Goal: Navigation & Orientation: Find specific page/section

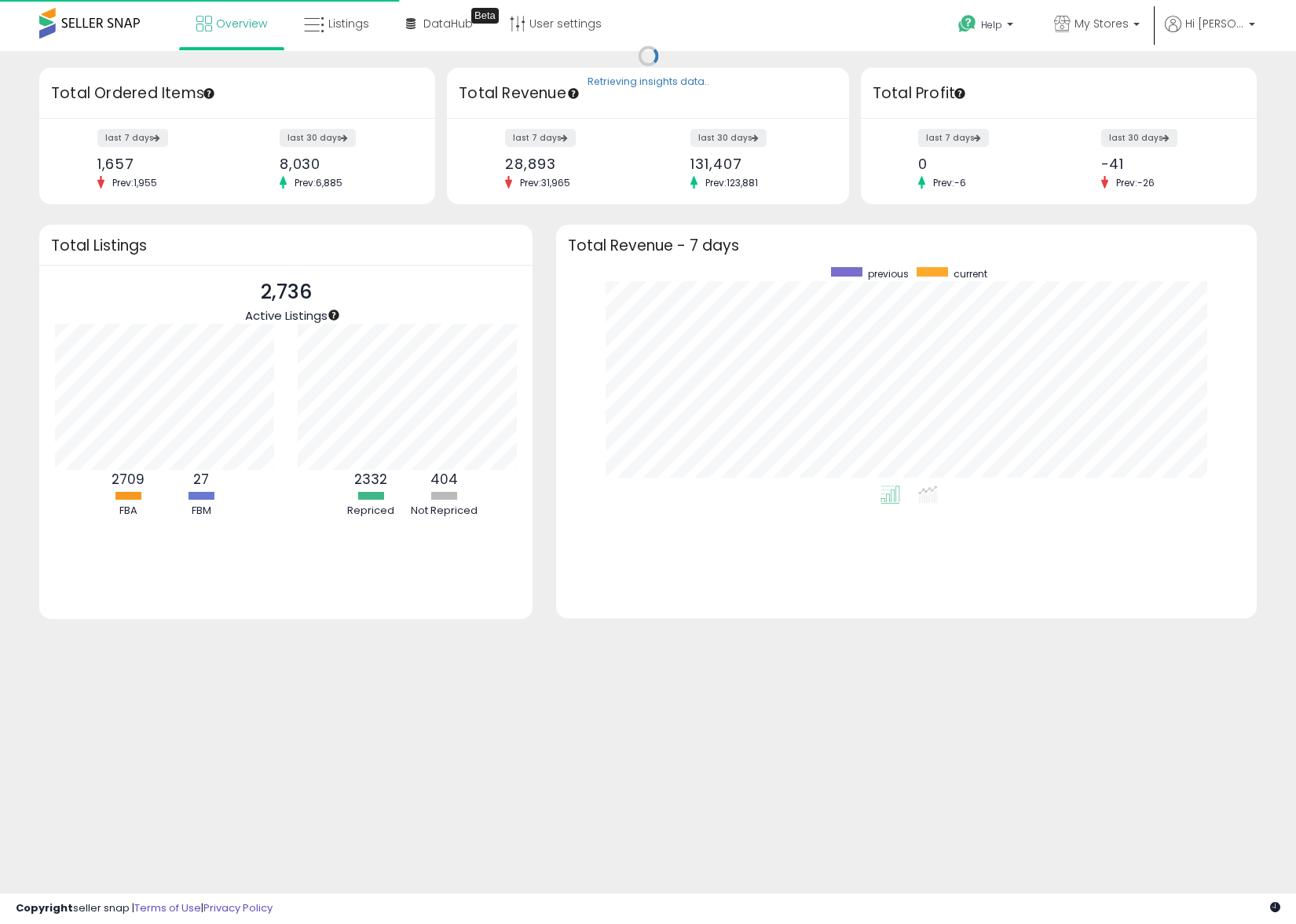
scroll to position [219, 668]
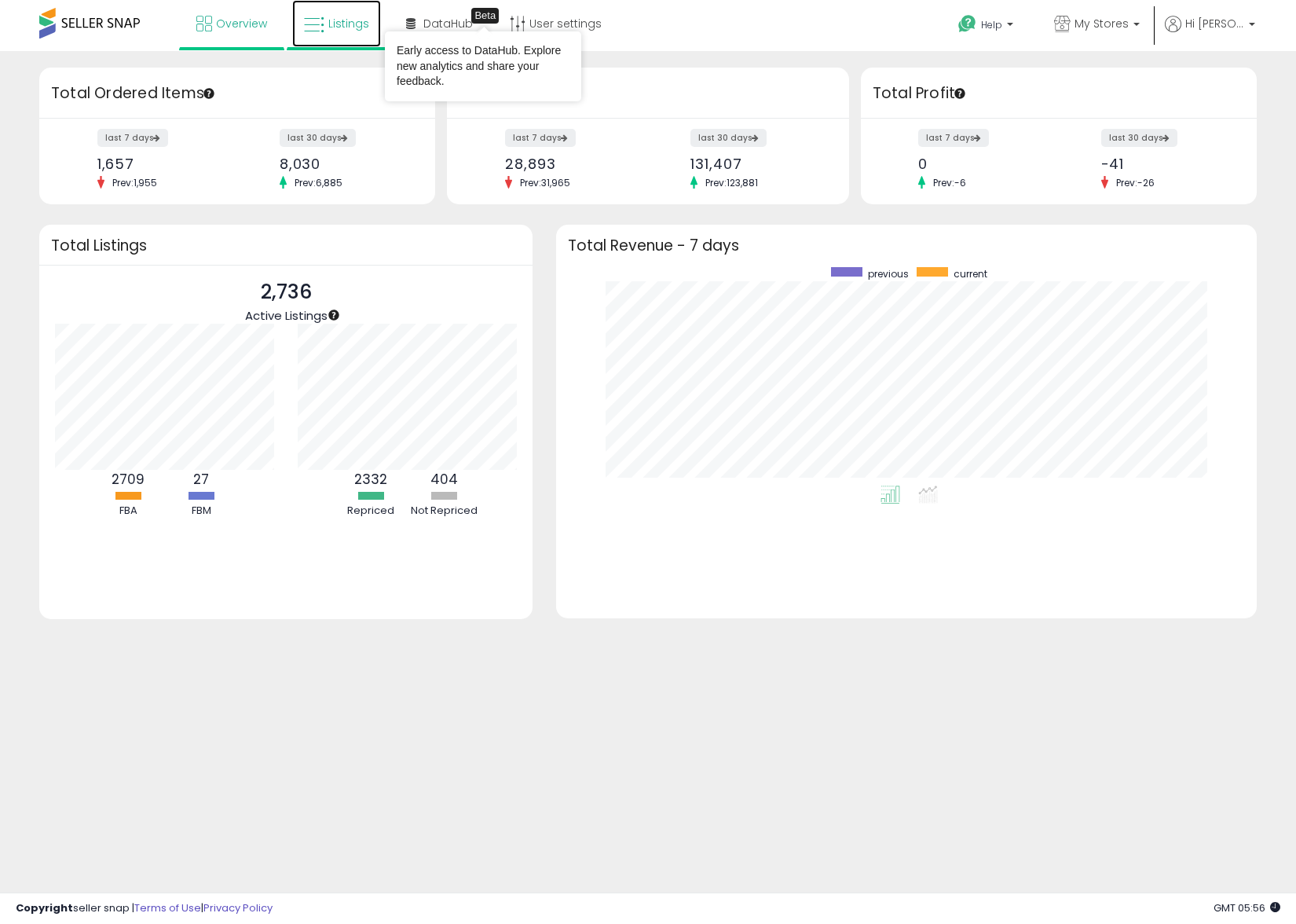
click at [351, 19] on span "Listings" at bounding box center [348, 24] width 41 height 16
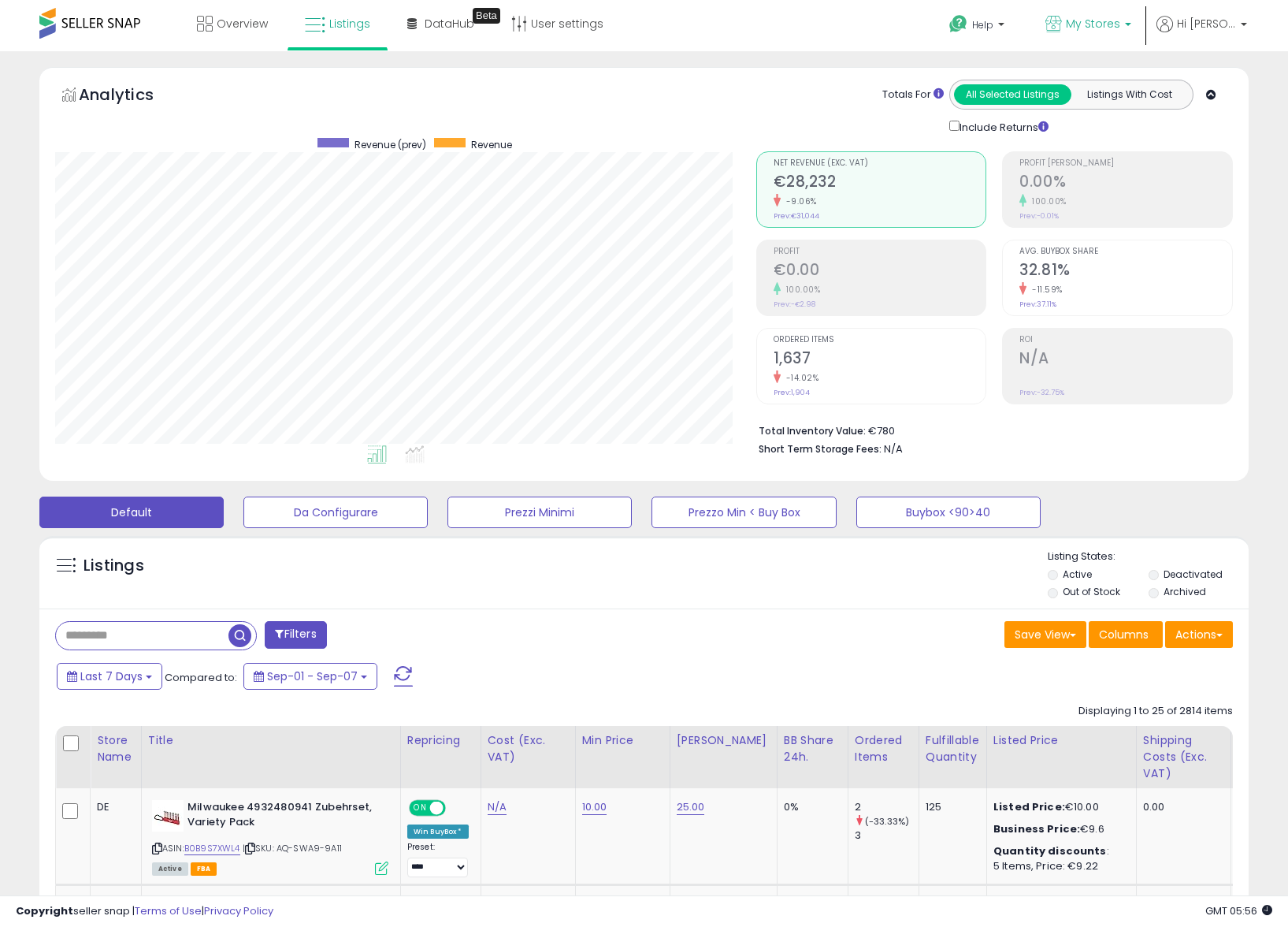
scroll to position [323, 701]
click at [202, 22] on icon at bounding box center [204, 24] width 16 height 16
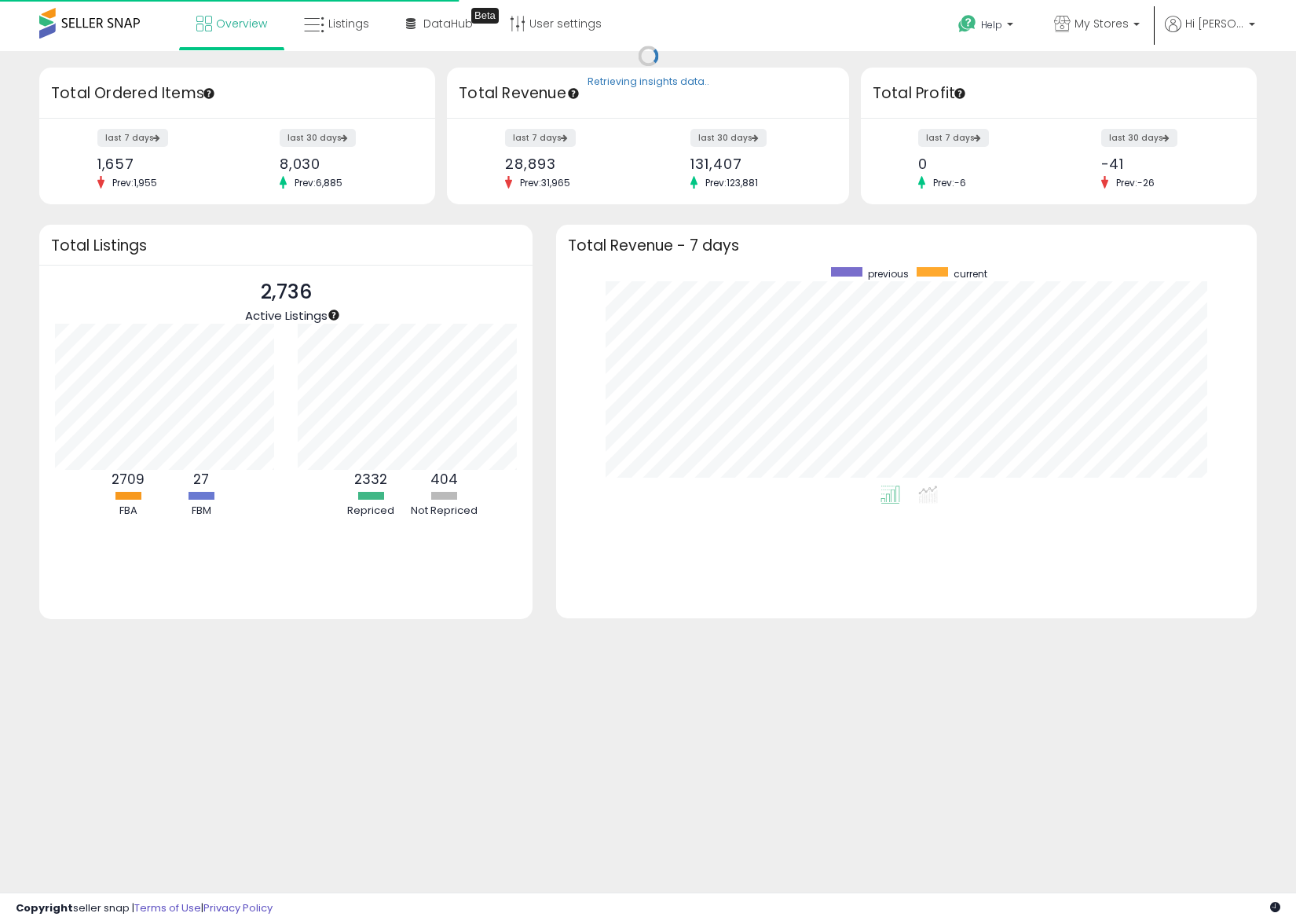
scroll to position [219, 668]
click at [115, 188] on span "Prev: 1,955" at bounding box center [135, 183] width 61 height 13
click at [136, 134] on label "last 7 days" at bounding box center [134, 137] width 72 height 19
drag, startPoint x: 173, startPoint y: 185, endPoint x: 125, endPoint y: 177, distance: 48.7
click at [125, 177] on small "Prev: 1,955" at bounding box center [148, 182] width 102 height 13
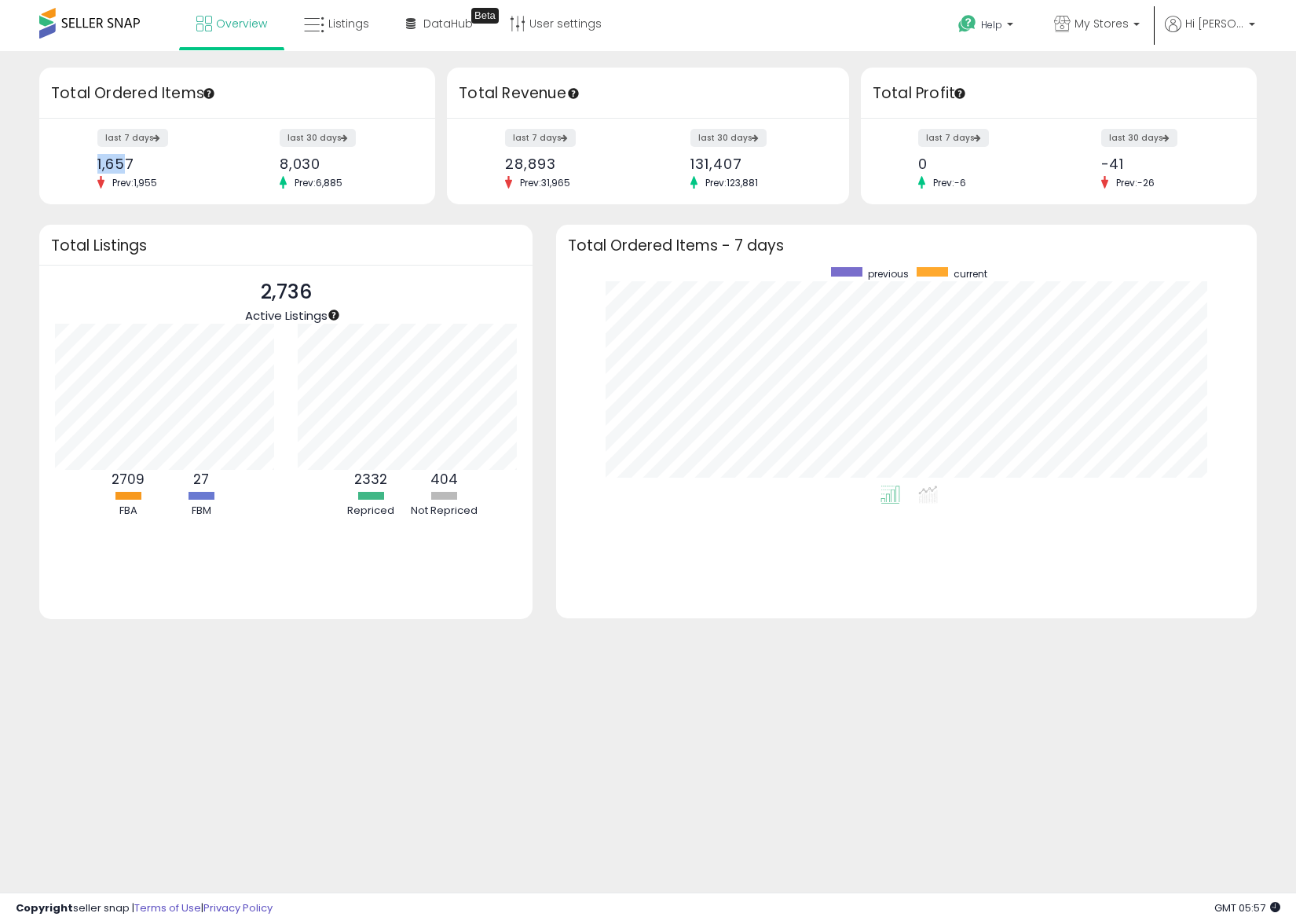
drag, startPoint x: 129, startPoint y: 164, endPoint x: 82, endPoint y: 165, distance: 47.0
click at [82, 165] on div "last 7 days 1,657 Prev: 1,955 last 30 days 8,030 Prev: 6,885" at bounding box center [237, 162] width 396 height 86
click at [151, 162] on div "1,657" at bounding box center [162, 164] width 128 height 17
